Goal: Information Seeking & Learning: Learn about a topic

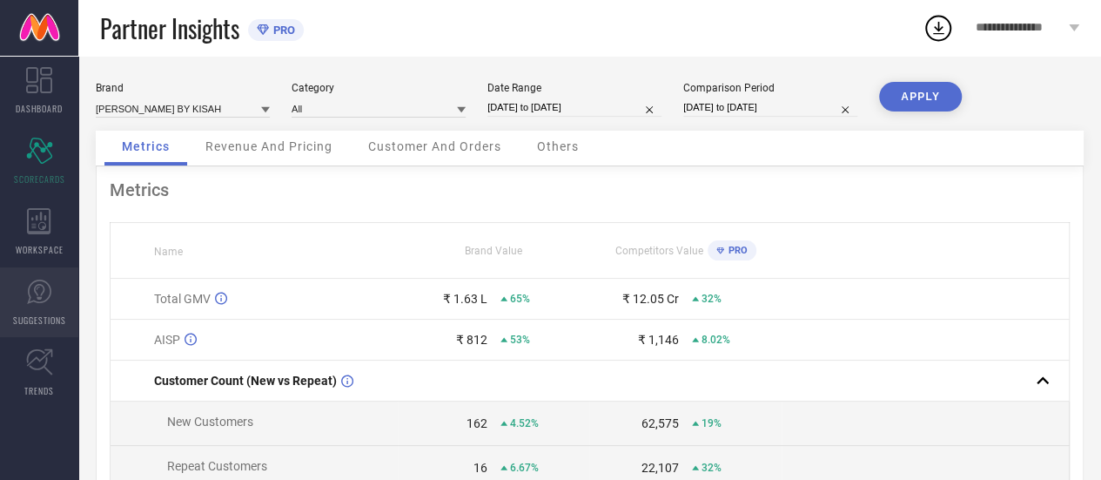
click at [42, 290] on icon at bounding box center [39, 292] width 26 height 26
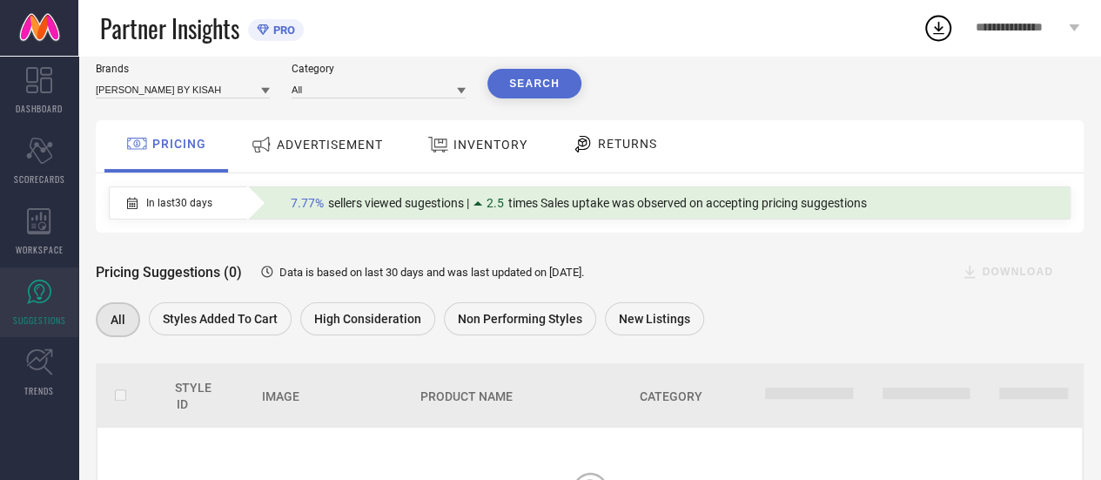
scroll to position [34, 0]
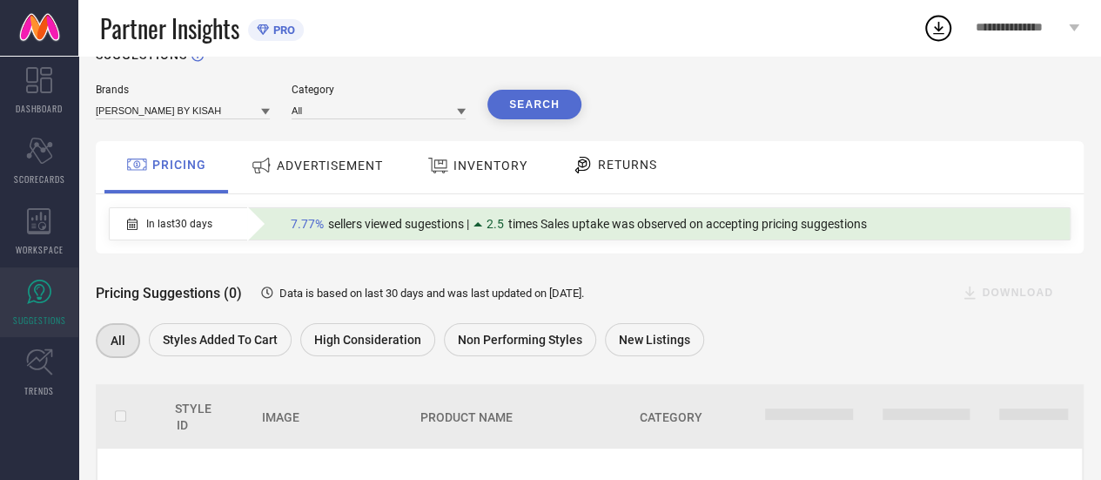
click at [307, 172] on span "ADVERTISEMENT" at bounding box center [330, 165] width 106 height 14
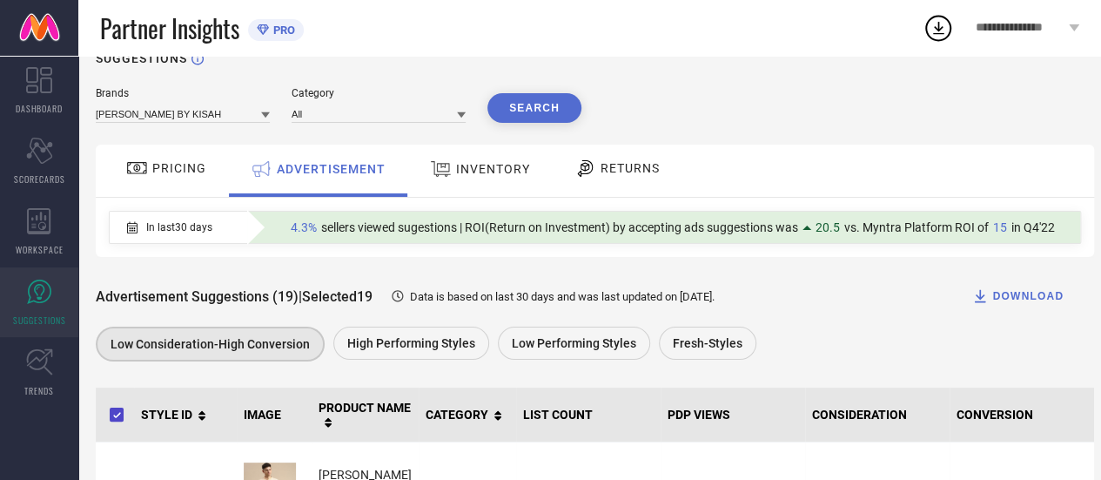
scroll to position [44, 0]
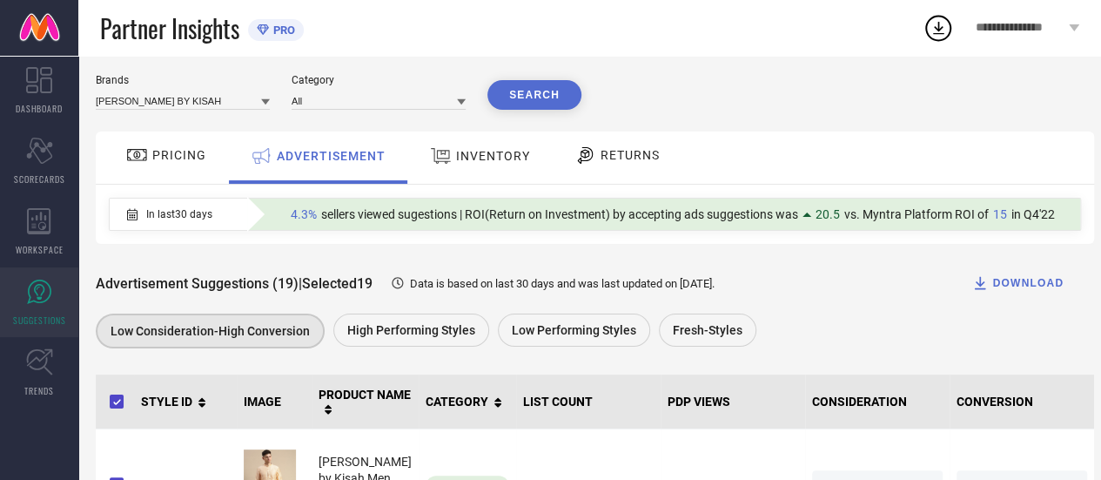
click at [715, 289] on span "Data is based on last 30 days and was last updated on [DATE] ." at bounding box center [562, 283] width 305 height 13
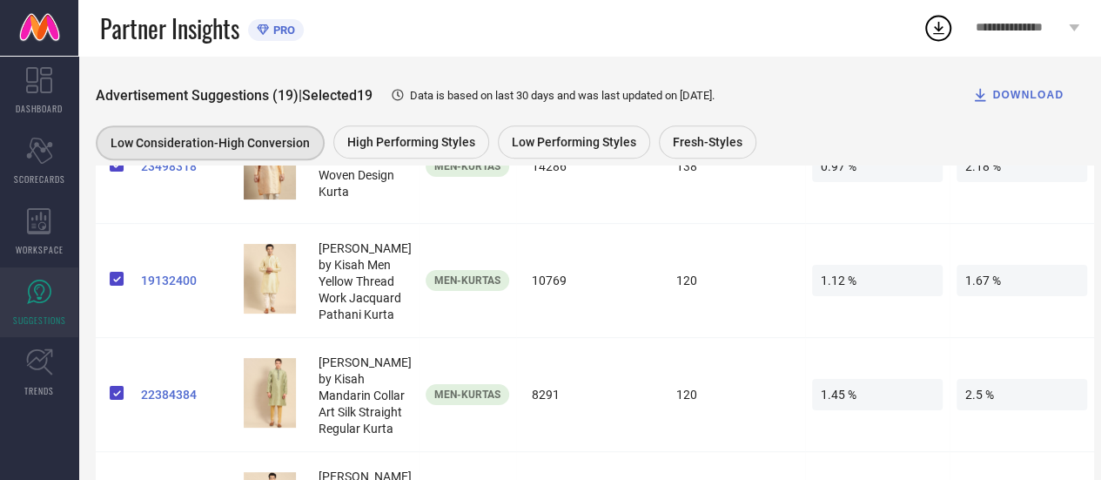
scroll to position [168, 0]
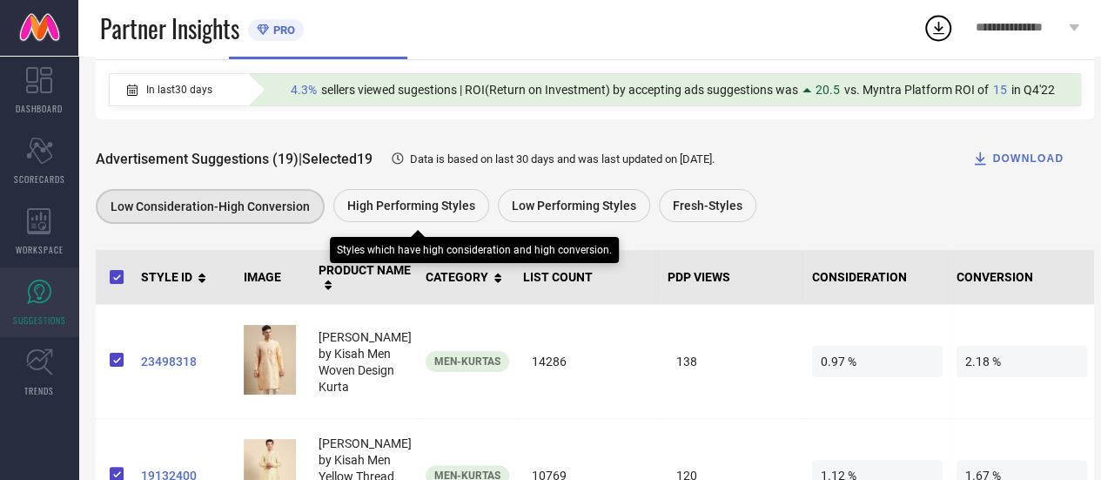
click at [437, 206] on span "High Performing Styles" at bounding box center [411, 206] width 128 height 14
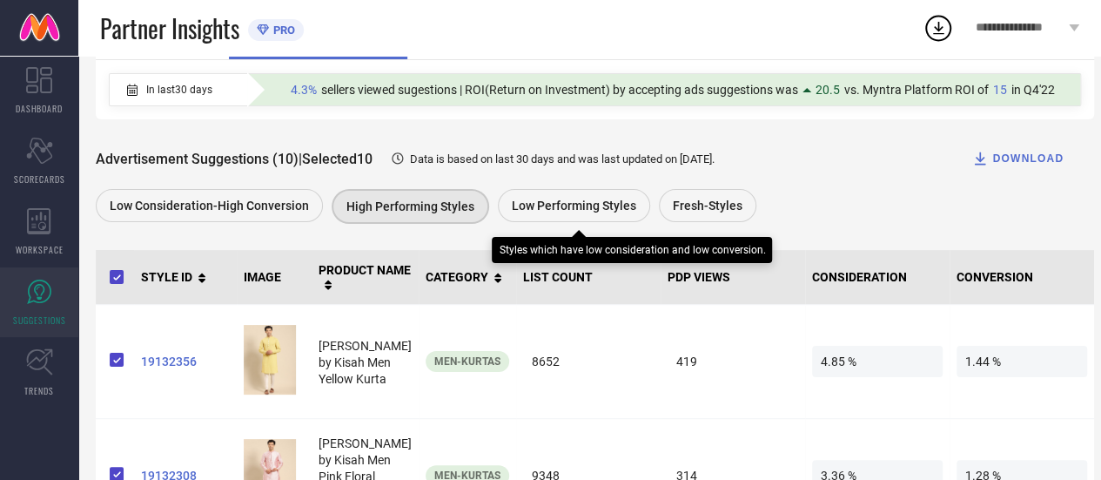
click at [548, 208] on span "Low Performing Styles" at bounding box center [574, 206] width 125 height 14
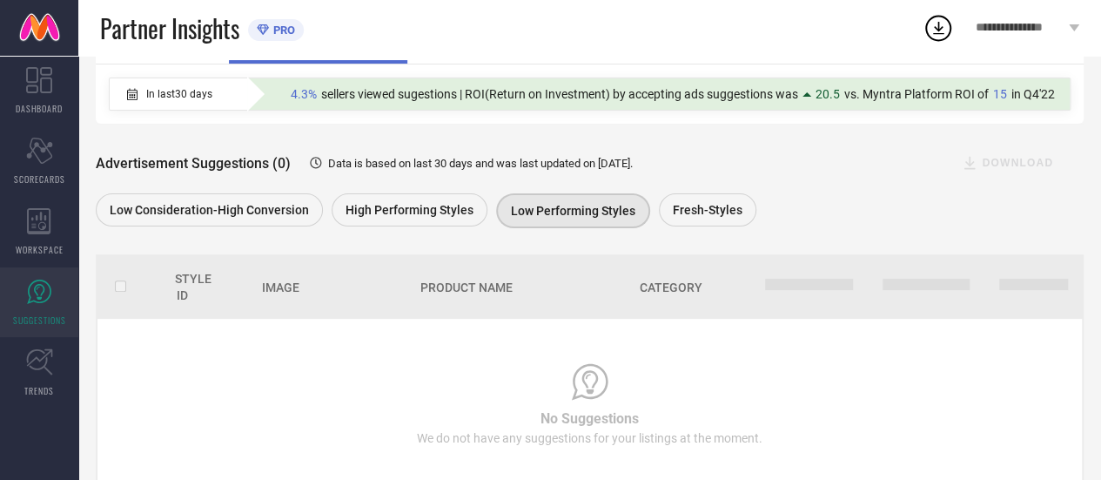
scroll to position [162, 0]
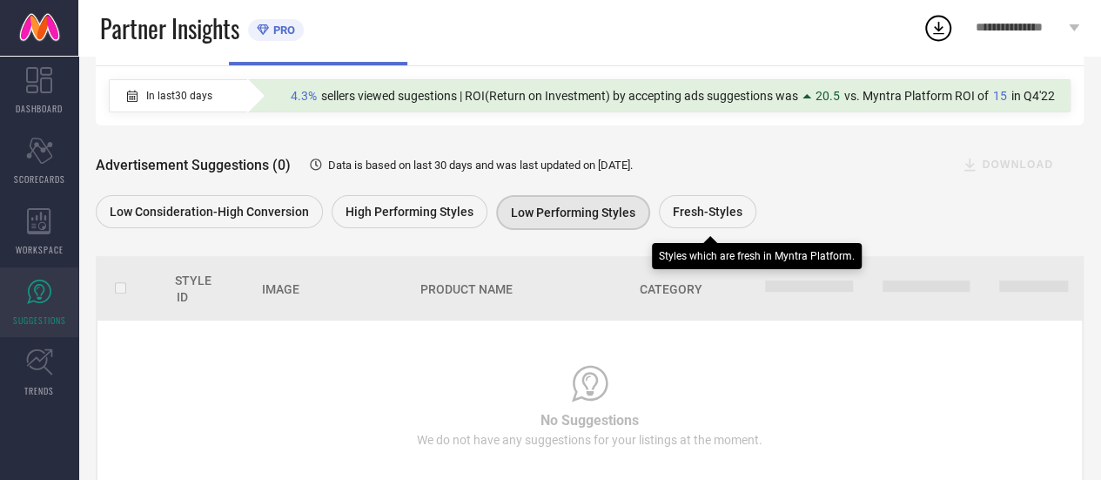
click at [674, 212] on span "Fresh-Styles" at bounding box center [708, 212] width 70 height 14
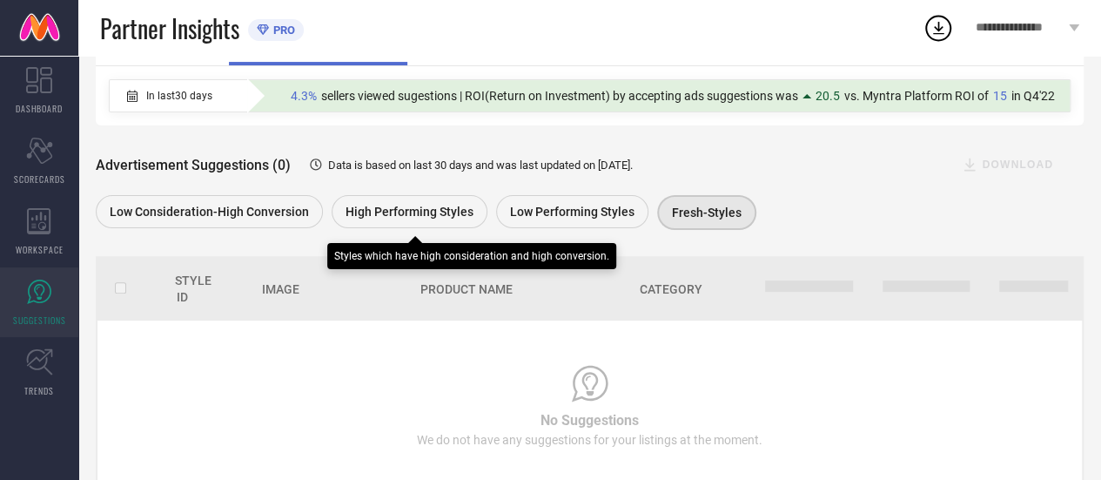
click at [390, 212] on span "High Performing Styles" at bounding box center [410, 212] width 128 height 14
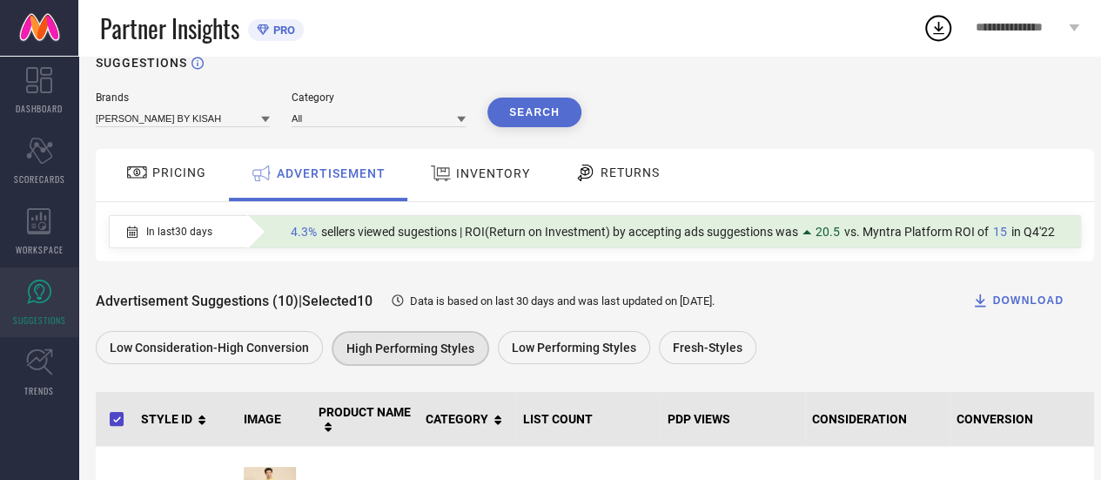
scroll to position [0, 0]
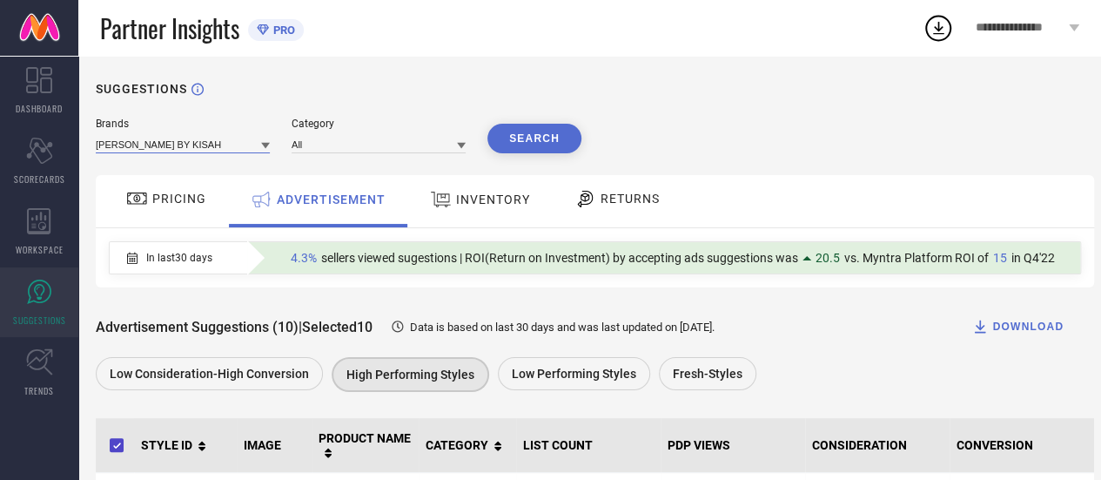
click at [246, 148] on input at bounding box center [183, 144] width 174 height 18
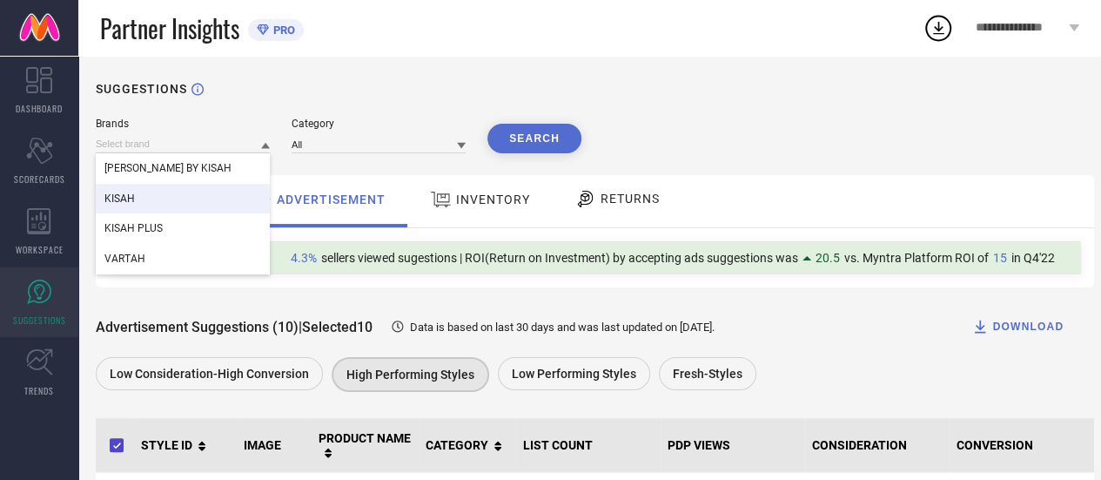
click at [164, 208] on div "KISAH" at bounding box center [183, 199] width 174 height 30
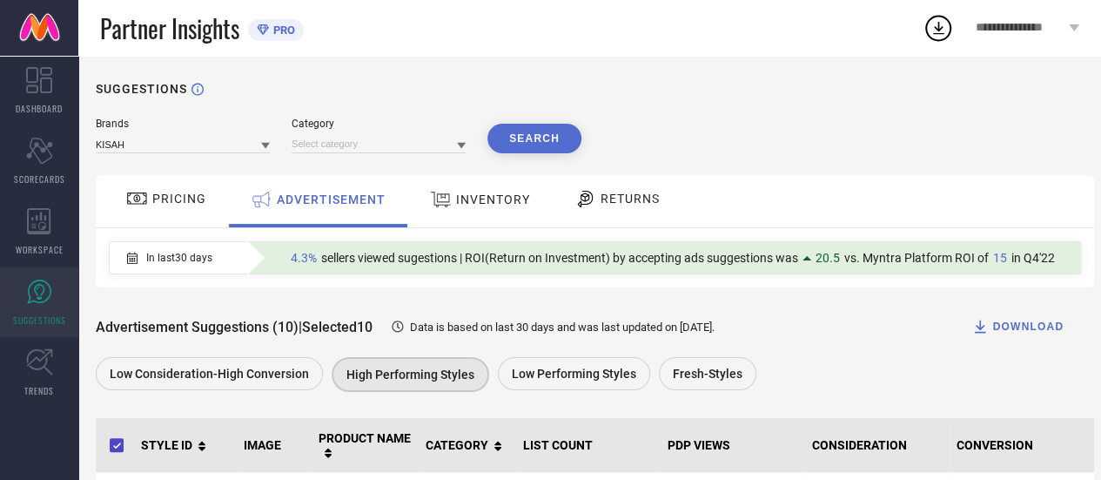
click at [525, 134] on button "Search" at bounding box center [535, 139] width 94 height 30
click at [557, 128] on div "Search" at bounding box center [535, 139] width 94 height 30
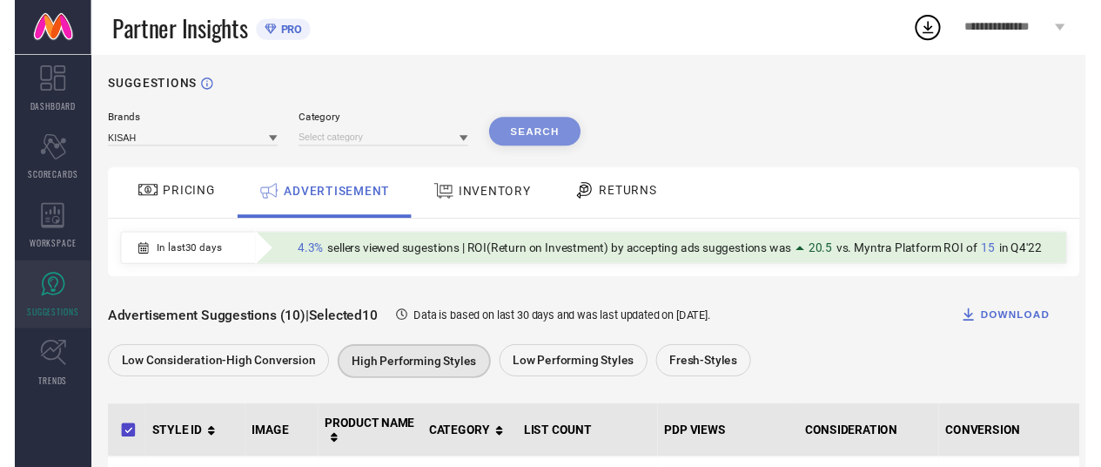
scroll to position [4, 0]
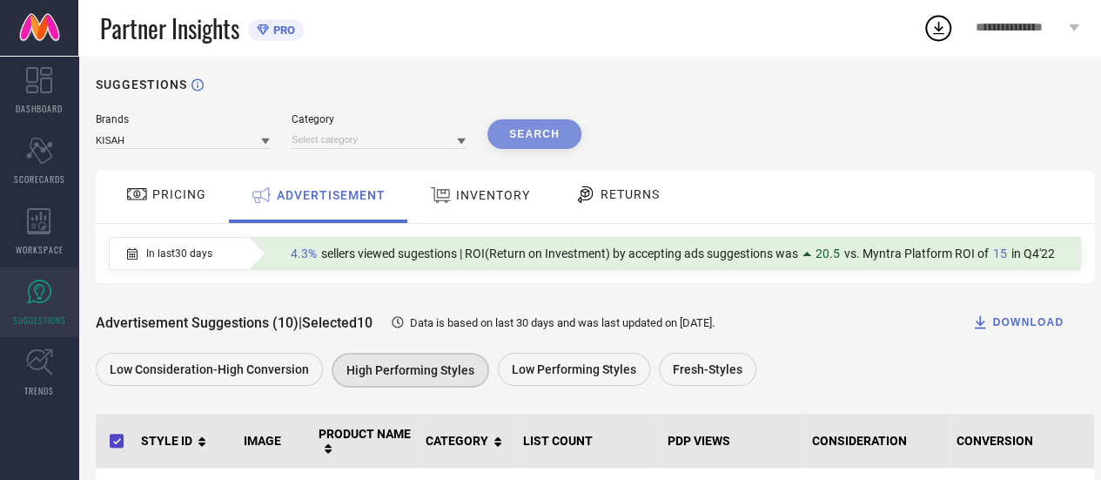
click at [448, 125] on div "Category" at bounding box center [379, 119] width 174 height 12
click at [448, 138] on input at bounding box center [379, 140] width 174 height 18
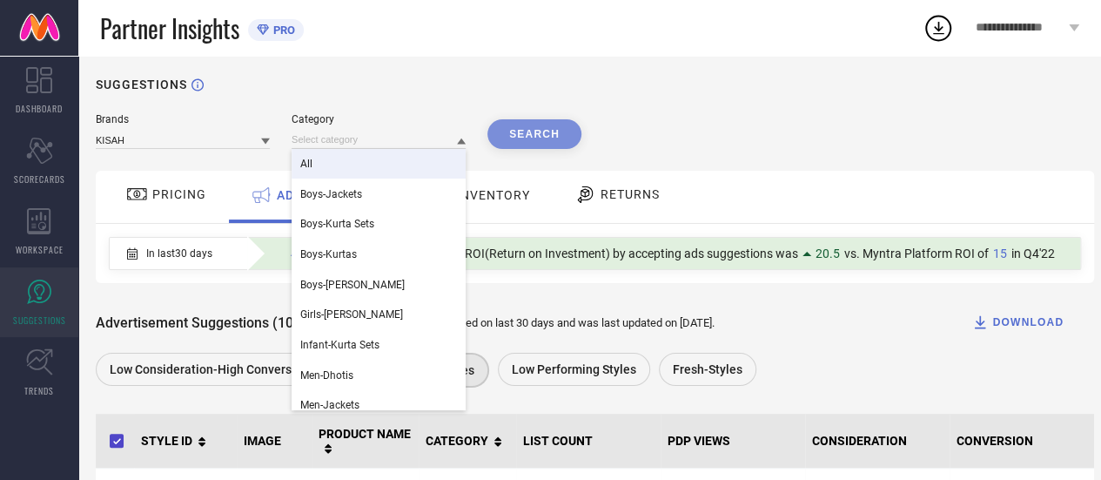
click at [408, 160] on div "All" at bounding box center [379, 164] width 174 height 30
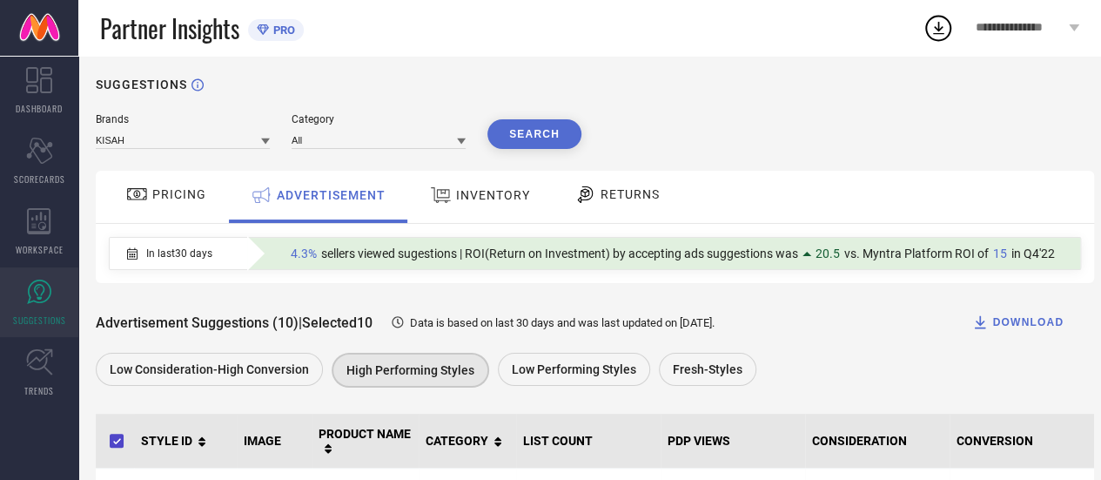
click at [526, 136] on button "Search" at bounding box center [535, 134] width 94 height 30
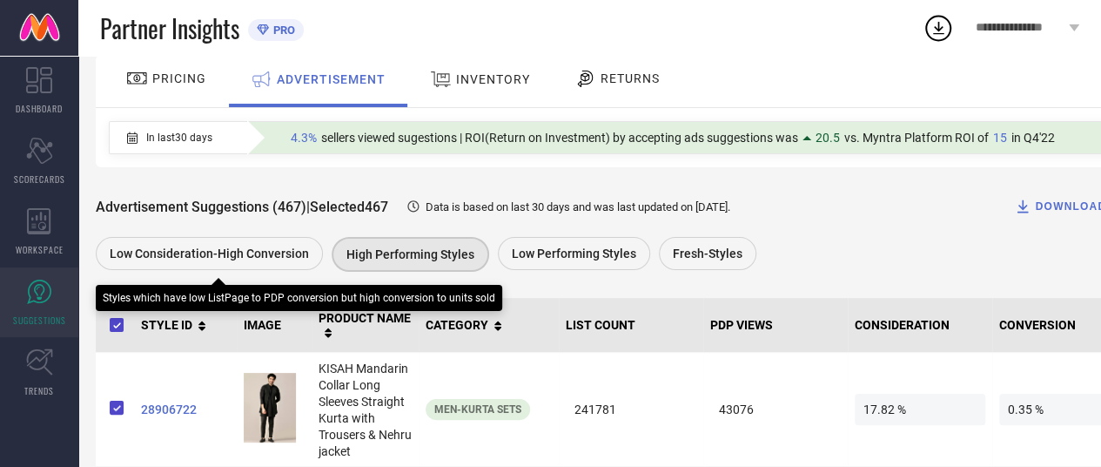
click at [266, 272] on div "Low Consideration-High Conversion" at bounding box center [214, 255] width 236 height 37
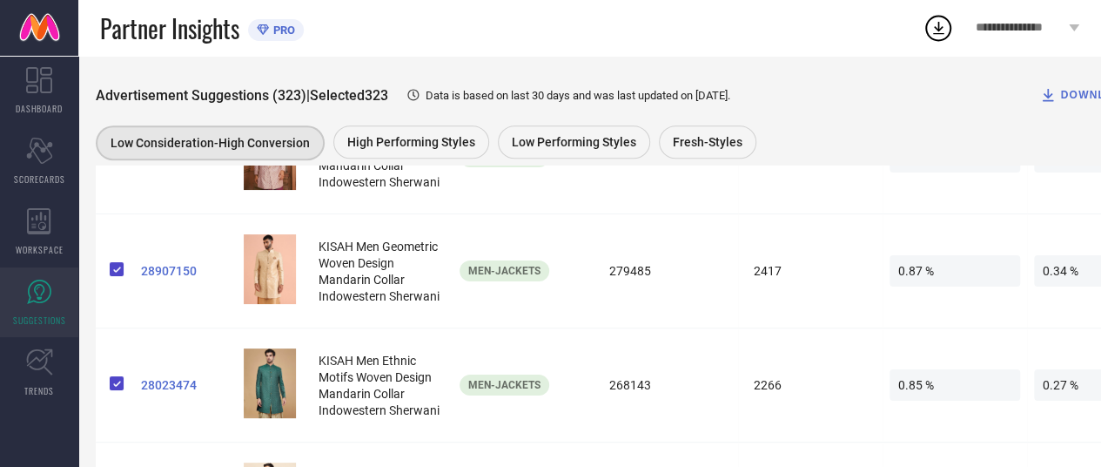
scroll to position [479, 0]
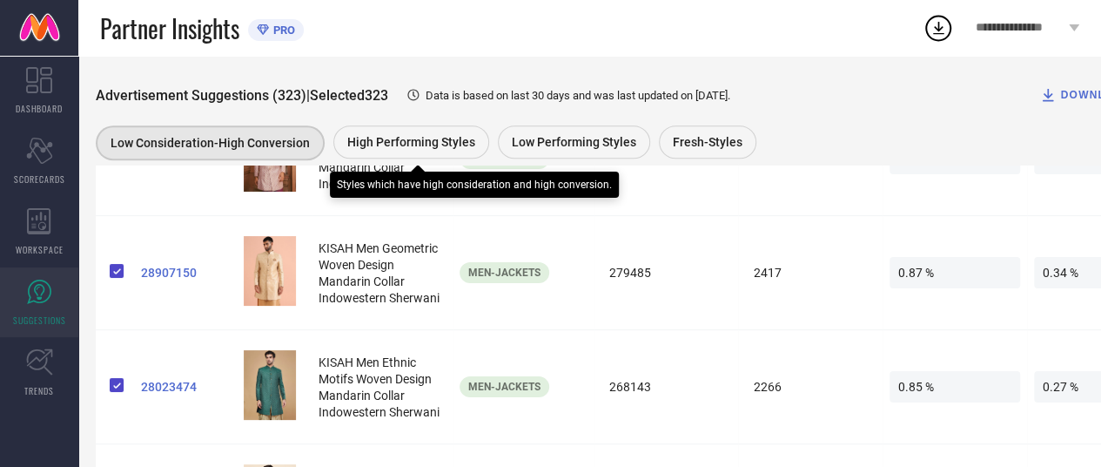
click at [426, 138] on span "High Performing Styles" at bounding box center [411, 142] width 128 height 14
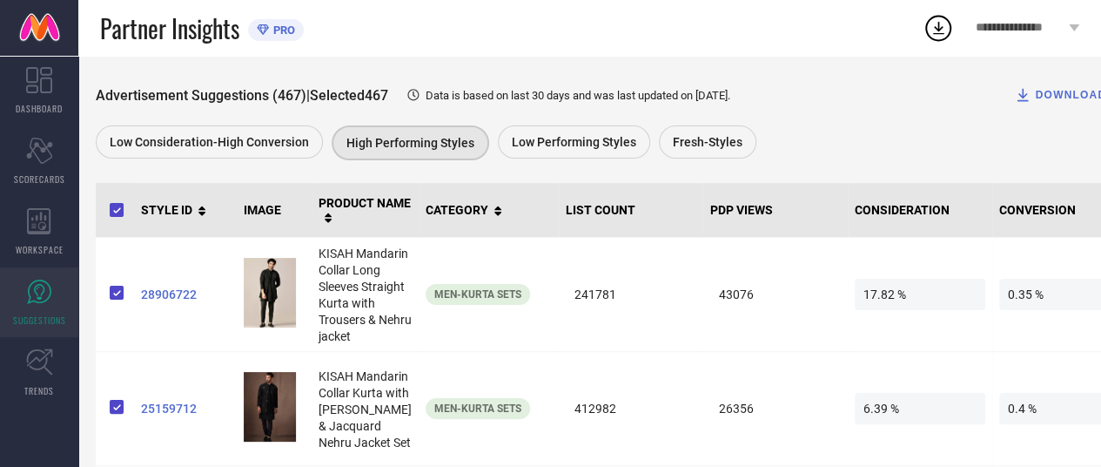
scroll to position [233, 0]
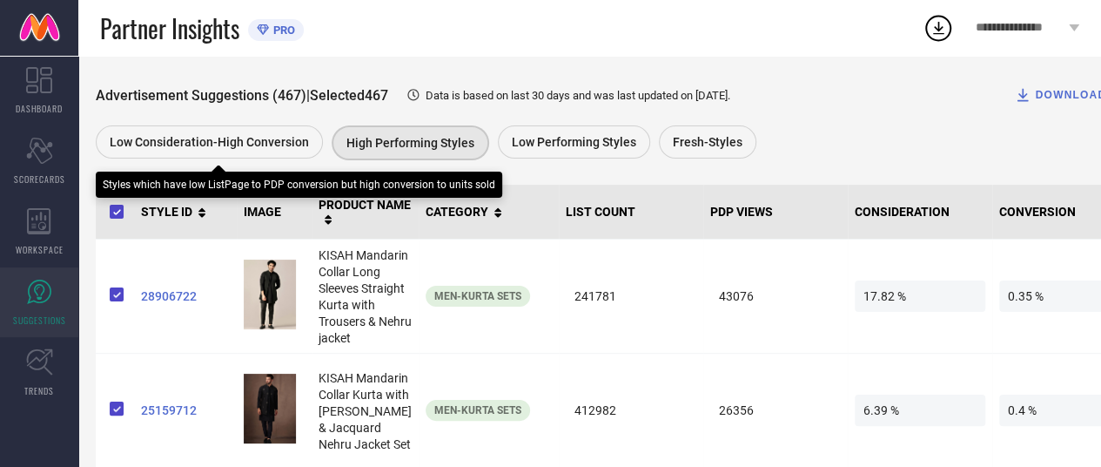
click at [284, 136] on span "Low Consideration-High Conversion" at bounding box center [209, 142] width 199 height 14
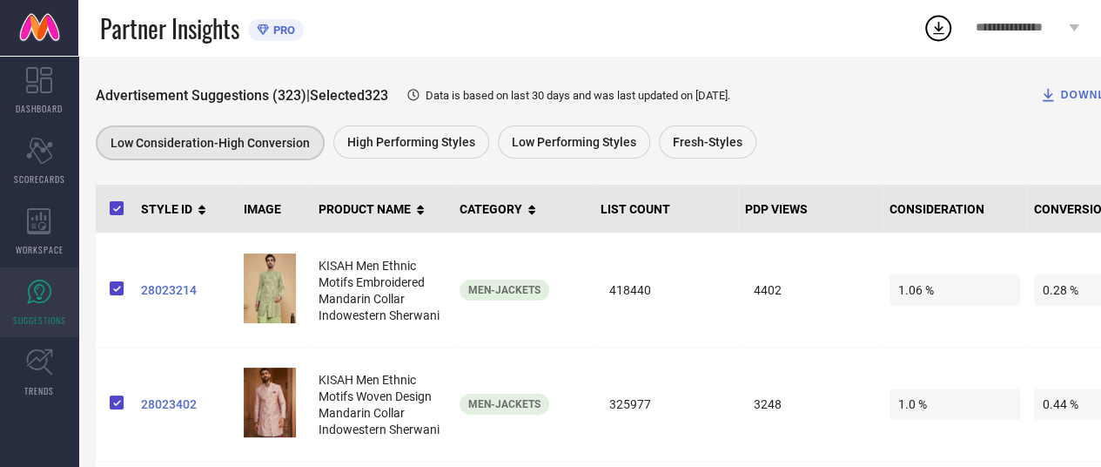
click at [587, 96] on span "Data is based on last 30 days and was last updated on [DATE] ." at bounding box center [578, 95] width 305 height 13
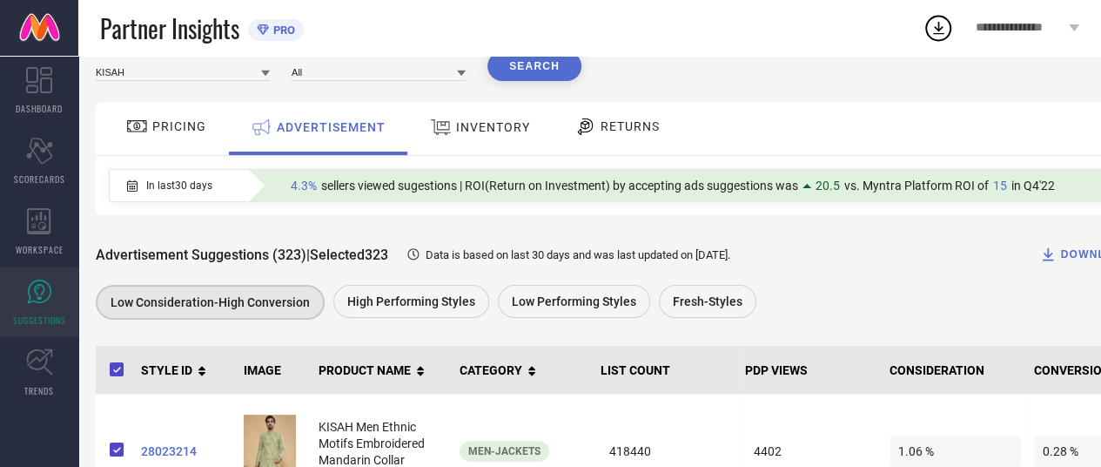
scroll to position [0, 0]
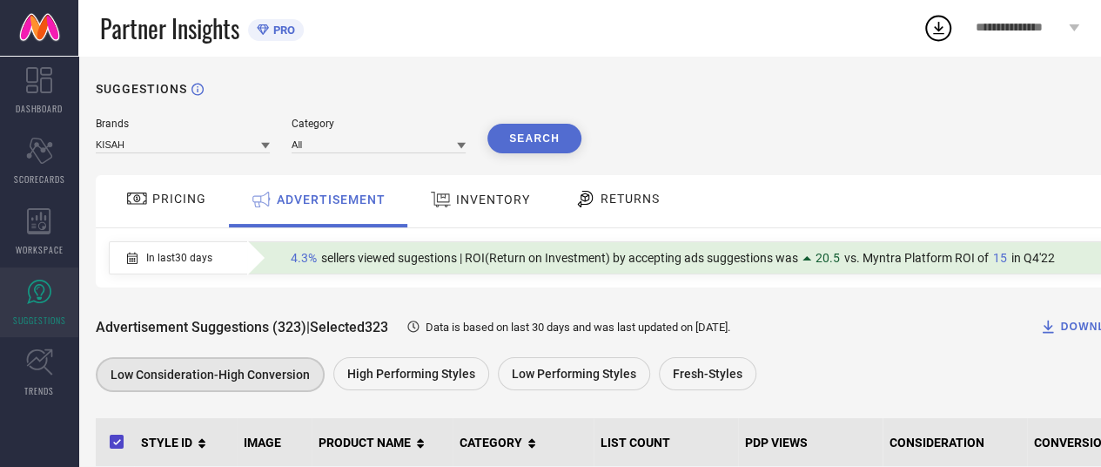
click at [495, 200] on span "INVENTORY" at bounding box center [493, 199] width 74 height 14
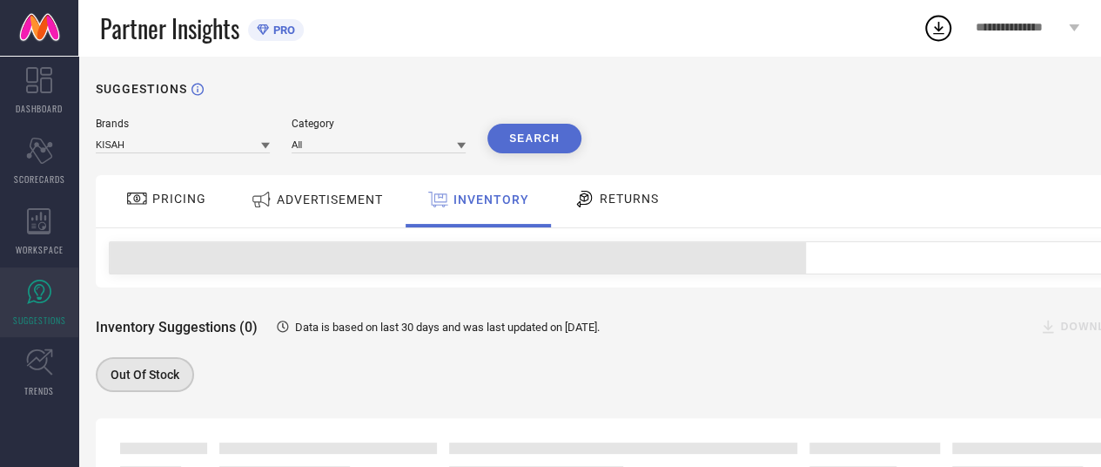
click at [610, 202] on span "RETURNS" at bounding box center [629, 199] width 59 height 14
